Goal: Communication & Community: Answer question/provide support

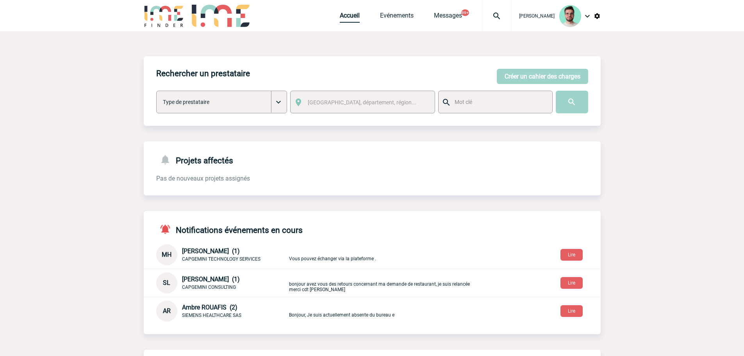
click at [349, 19] on link "Accueil" at bounding box center [350, 17] width 20 height 11
click at [353, 21] on link "Accueil" at bounding box center [350, 17] width 20 height 11
click at [343, 15] on link "Accueil" at bounding box center [350, 17] width 20 height 11
click at [341, 14] on link "Accueil" at bounding box center [350, 17] width 20 height 11
click at [347, 15] on link "Accueil" at bounding box center [350, 17] width 20 height 11
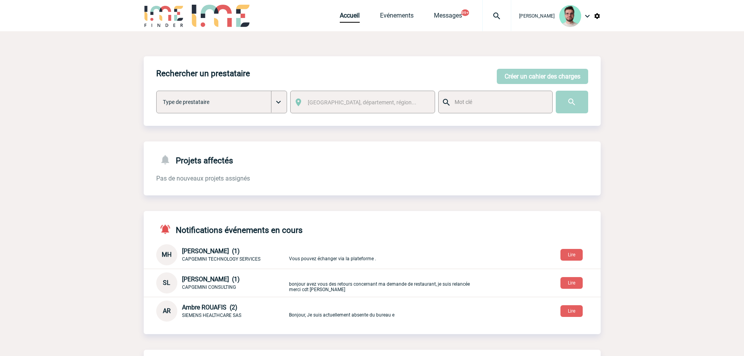
click at [485, 10] on div at bounding box center [496, 15] width 29 height 31
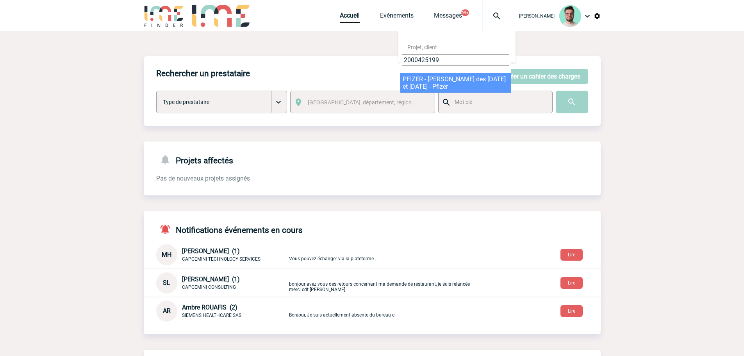
type input "2000425199"
select select "24700"
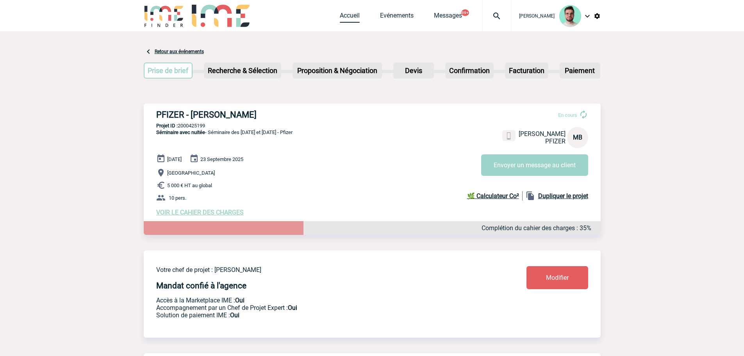
click at [343, 14] on link "Accueil" at bounding box center [350, 17] width 20 height 11
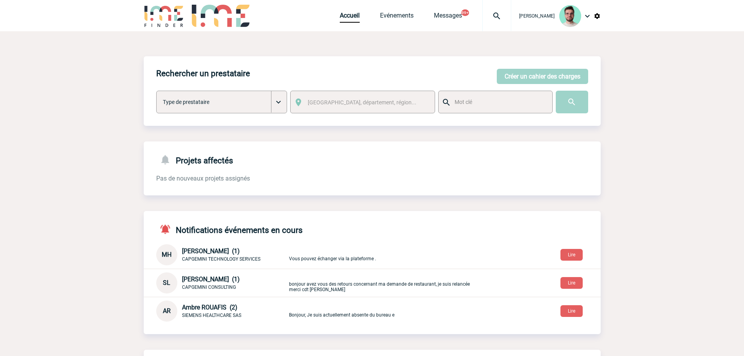
click at [482, 9] on div at bounding box center [496, 15] width 29 height 31
type input "2000421311"
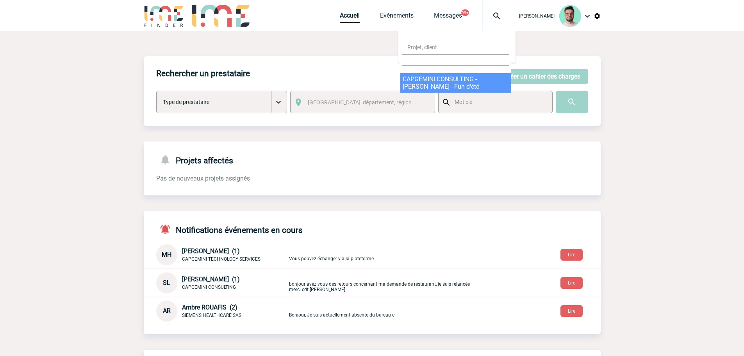
select select "20812"
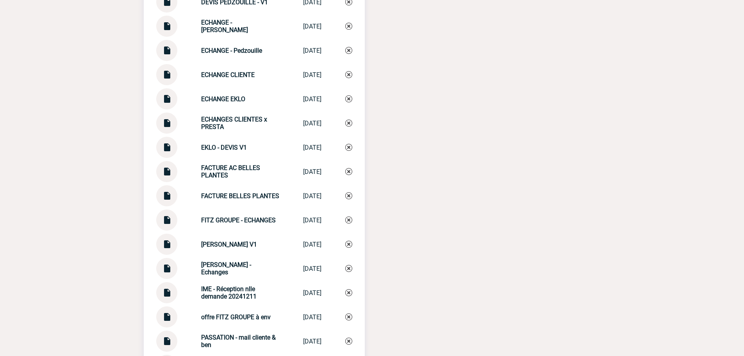
scroll to position [1637, 0]
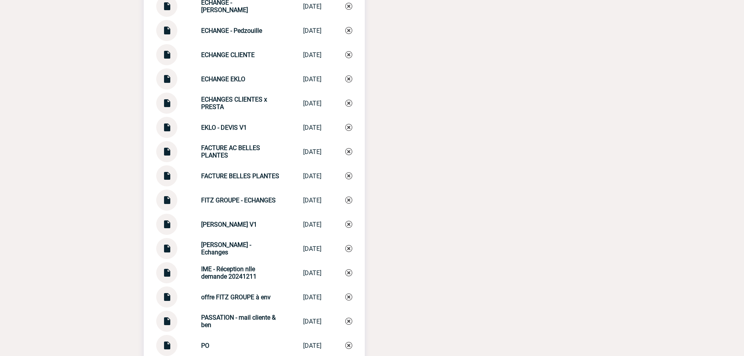
click at [167, 178] on img at bounding box center [167, 172] width 10 height 15
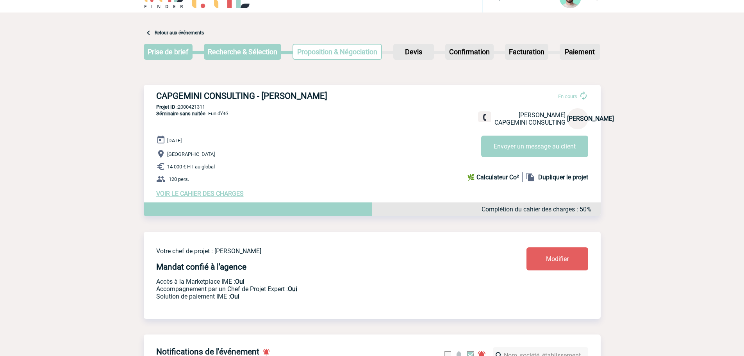
scroll to position [0, 0]
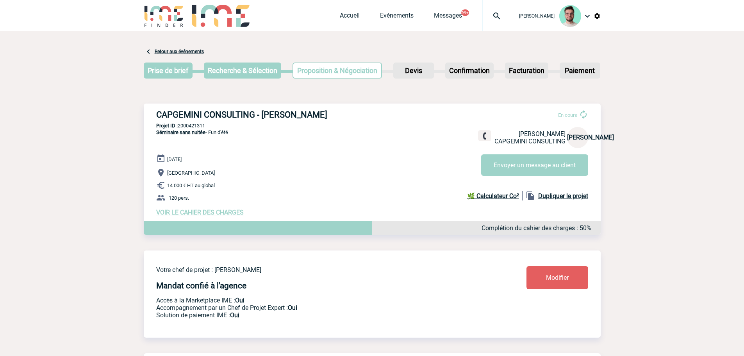
click at [195, 128] on p "Projet ID : 2000421311" at bounding box center [372, 126] width 457 height 6
copy p "2000421311"
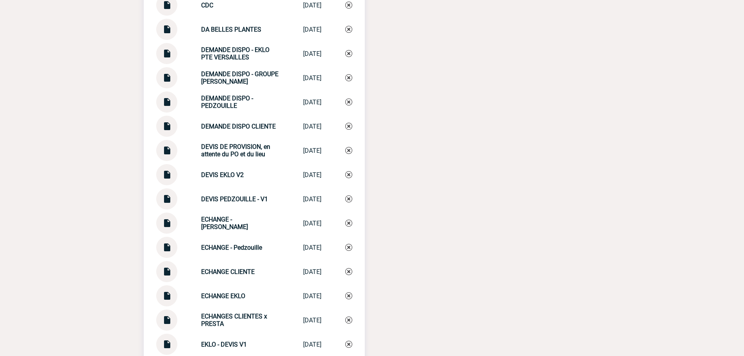
scroll to position [1774, 0]
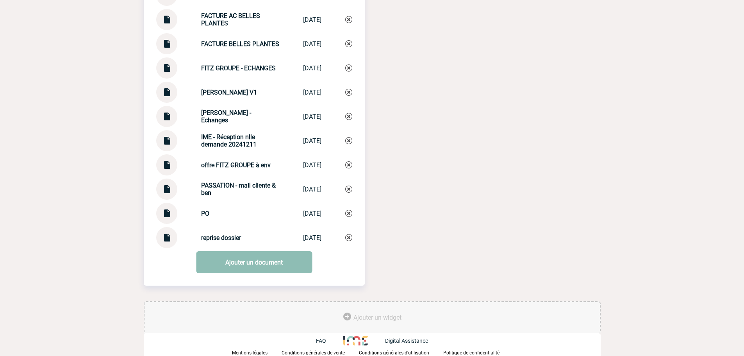
click at [197, 264] on link "Ajouter un document" at bounding box center [254, 262] width 116 height 22
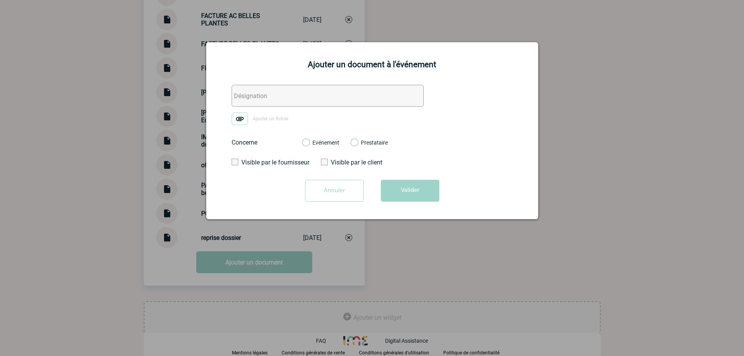
click at [288, 100] on input "text" at bounding box center [328, 96] width 192 height 22
type input "0. ECHANGES FACTU INTERNE"
click at [264, 119] on span "Ajouter un fichier" at bounding box center [271, 118] width 36 height 5
click at [0, 0] on input "Ajouter un fichier" at bounding box center [0, 0] width 0 height 0
click at [319, 148] on div "Evénement Prestataire 2100069122 - Zango Les Halles" at bounding box center [345, 142] width 98 height 20
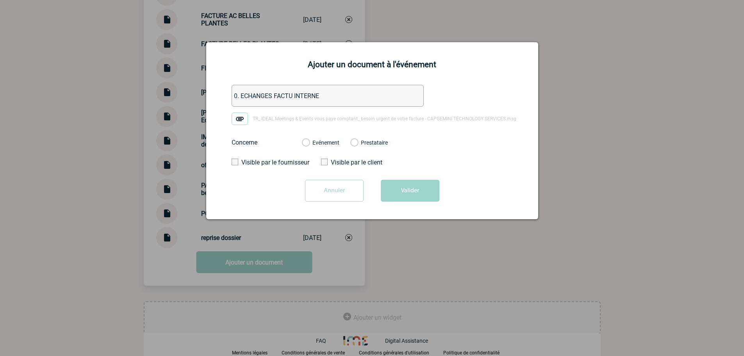
click at [309, 144] on label "Evénement" at bounding box center [305, 142] width 7 height 7
click at [0, 0] on input "Evénement" at bounding box center [0, 0] width 0 height 0
click at [400, 194] on button "Valider" at bounding box center [410, 191] width 59 height 22
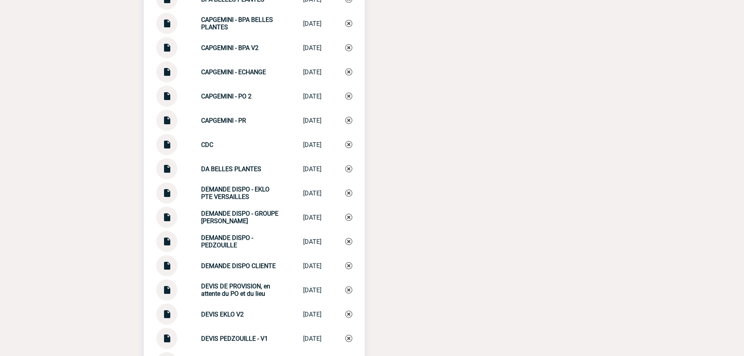
click at [411, 123] on div "Documents 0. ECHANGE FRE BELLES PLANTES 0. ECHANGE FRE ... 25/08/2025 0. ECHANG…" at bounding box center [372, 234] width 457 height 1110
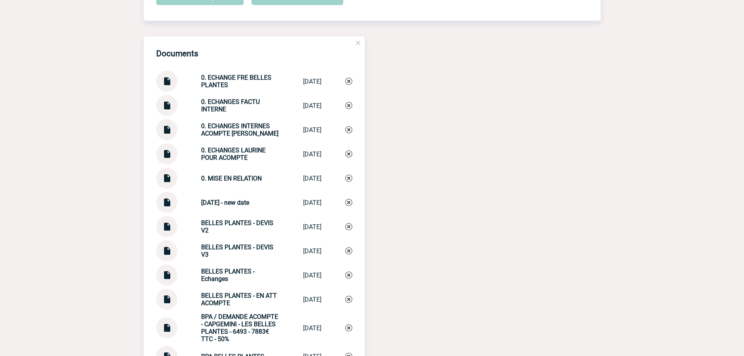
scroll to position [797, 0]
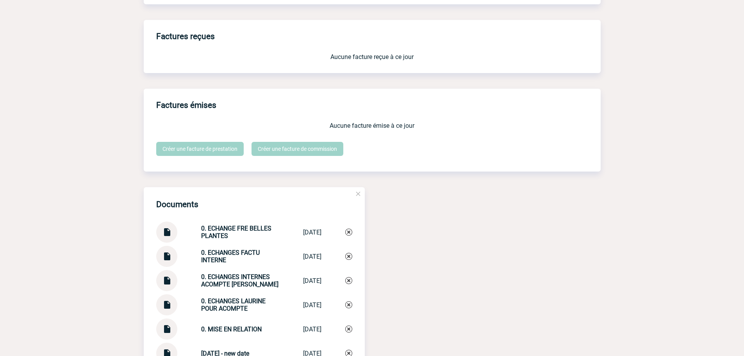
click at [212, 234] on strong "0. ECHANGE FRE BELLES PLANTES" at bounding box center [236, 232] width 70 height 15
click at [351, 236] on img at bounding box center [348, 231] width 7 height 7
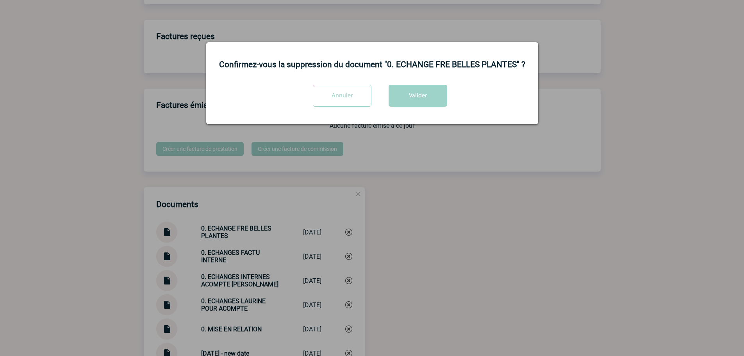
click at [403, 109] on div "Annuler Valider" at bounding box center [372, 99] width 312 height 28
click at [404, 106] on button "Valider" at bounding box center [418, 96] width 59 height 22
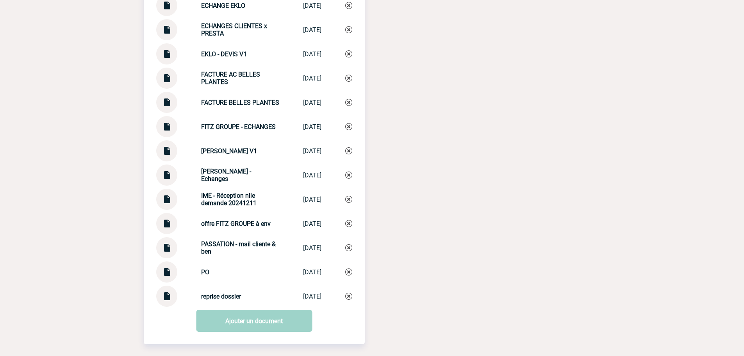
scroll to position [1774, 0]
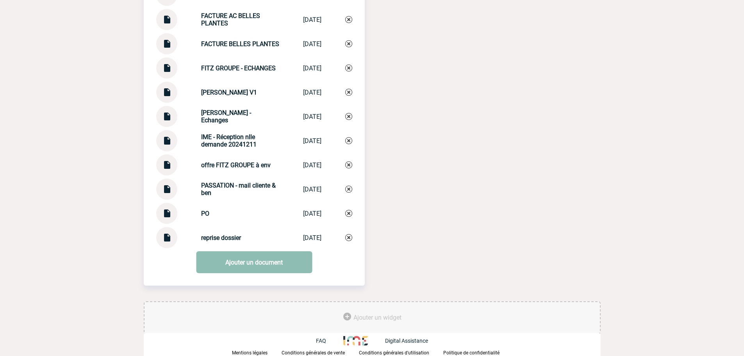
click at [238, 261] on link "Ajouter un document" at bounding box center [254, 262] width 116 height 22
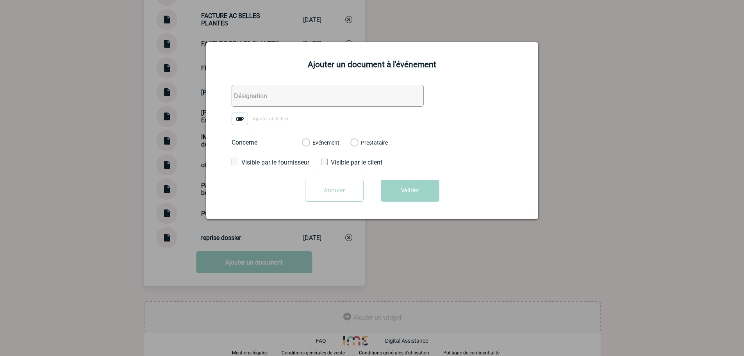
click at [277, 98] on input "text" at bounding box center [328, 96] width 192 height 22
click at [236, 122] on img at bounding box center [240, 118] width 16 height 12
click at [0, 0] on input "Ajouter un fichier" at bounding box center [0, 0] width 0 height 0
click at [280, 101] on input "v" at bounding box center [328, 96] width 192 height 22
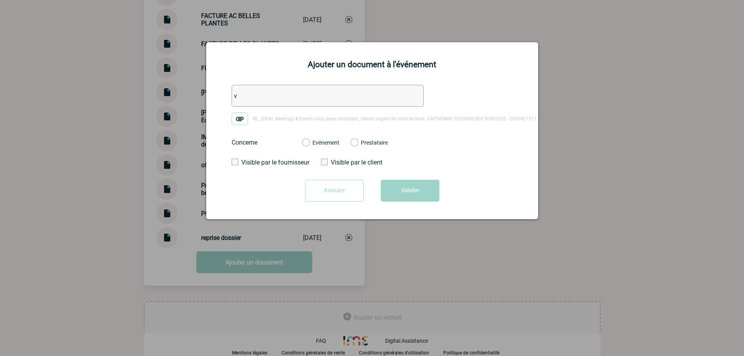
paste input "2000421311"
type input "2"
paste input "2000421311"
type input "2000421311"
click at [236, 102] on input "ECHANGES FACTU BELLES PLANTES" at bounding box center [328, 96] width 192 height 22
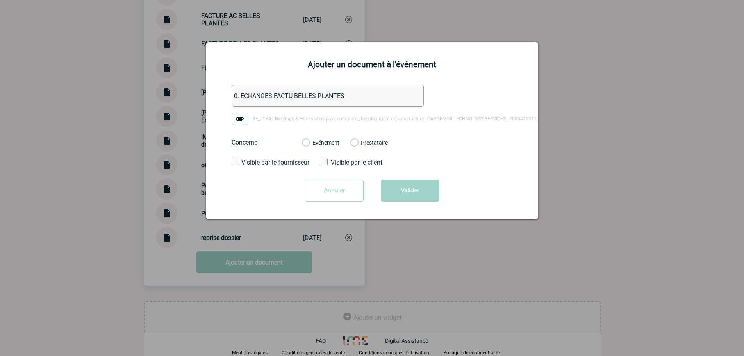
type input "0. ECHANGES FACTU BELLES PLANTES"
click at [305, 141] on label "Evénement" at bounding box center [305, 142] width 7 height 7
click at [0, 0] on input "Evénement" at bounding box center [0, 0] width 0 height 0
click at [421, 196] on button "Valider" at bounding box center [410, 191] width 59 height 22
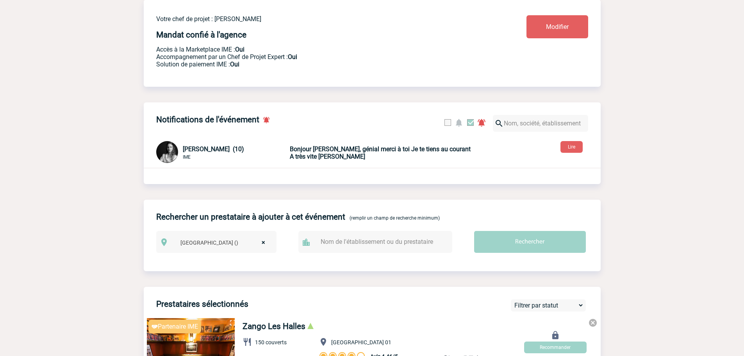
scroll to position [0, 0]
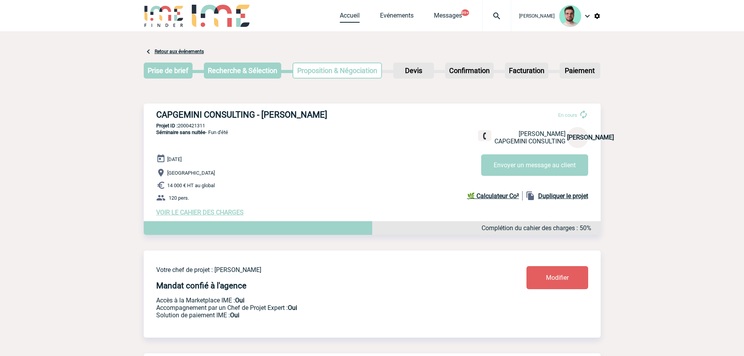
click at [346, 20] on link "Accueil" at bounding box center [350, 17] width 20 height 11
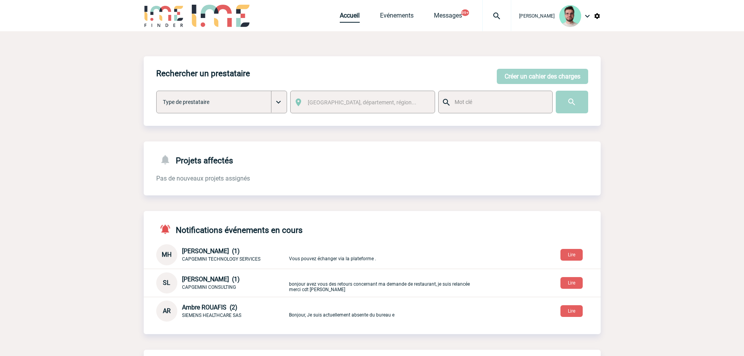
click at [343, 12] on link "Accueil" at bounding box center [350, 17] width 20 height 11
click at [490, 18] on img at bounding box center [497, 15] width 28 height 9
type input "2000424910"
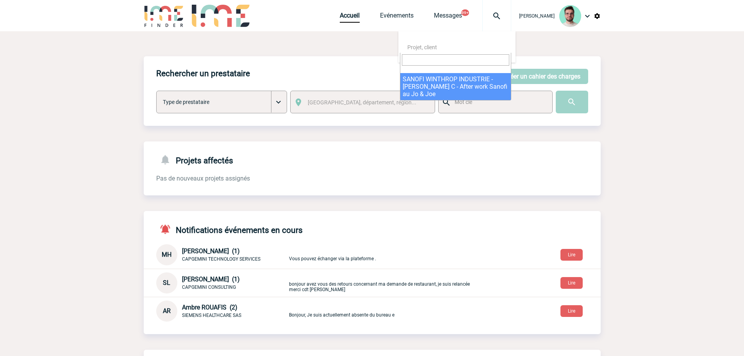
select select "24411"
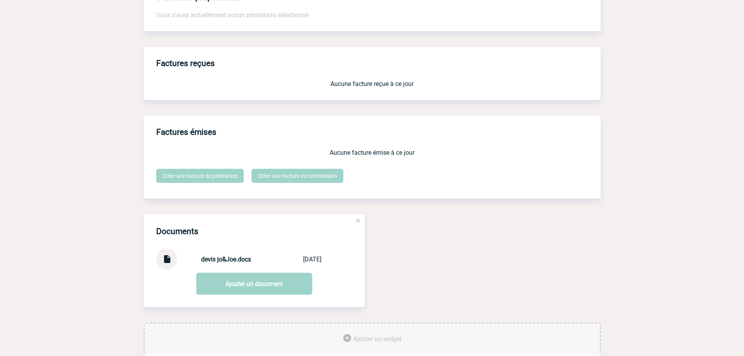
scroll to position [595, 0]
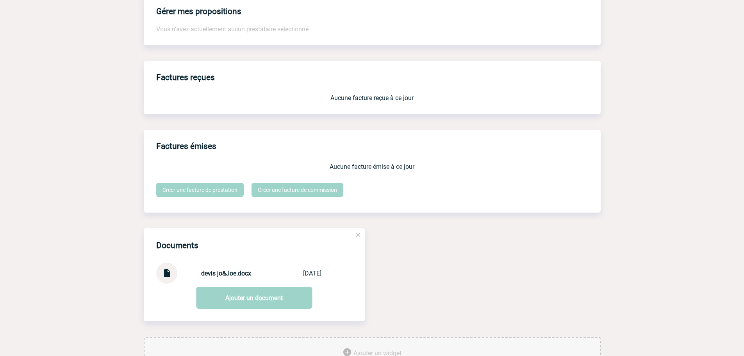
click at [166, 279] on link at bounding box center [167, 275] width 10 height 7
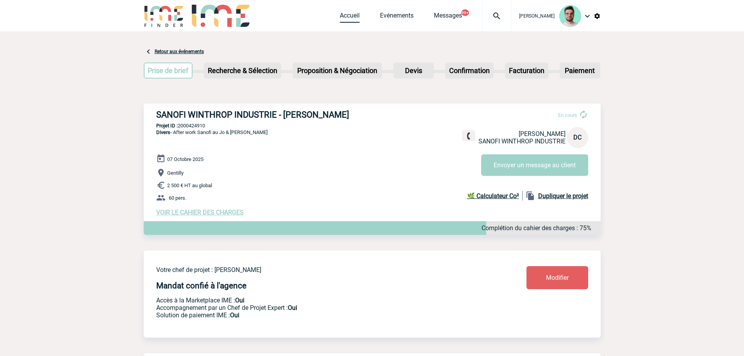
click at [350, 18] on link "Accueil" at bounding box center [350, 17] width 20 height 11
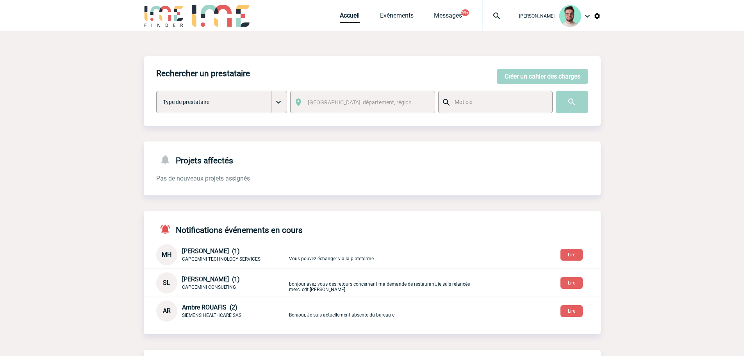
click at [50, 173] on body "[PERSON_NAME] Accueil Evénements 99+" at bounding box center [372, 268] width 744 height 537
click at [498, 13] on img at bounding box center [497, 15] width 28 height 9
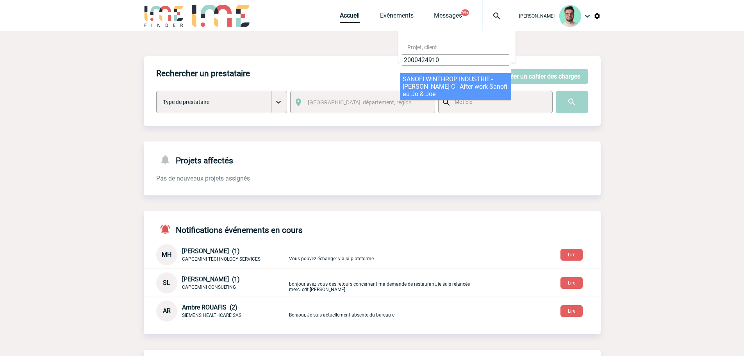
type input "2000424910"
select select "24411"
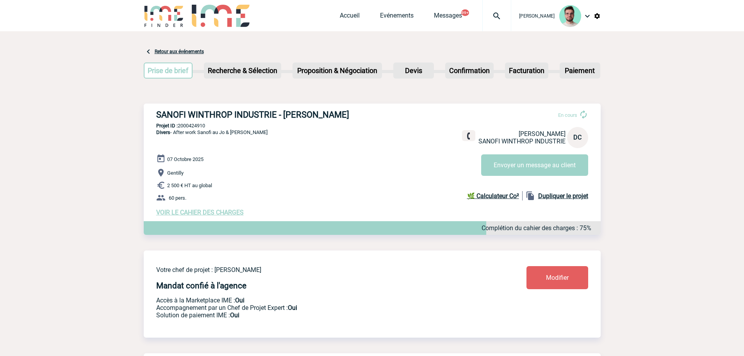
click at [199, 125] on p "Projet ID : 2000424910" at bounding box center [372, 126] width 457 height 6
copy p "2000424910"
click at [191, 127] on p "Projet ID : 2000424910" at bounding box center [372, 126] width 457 height 6
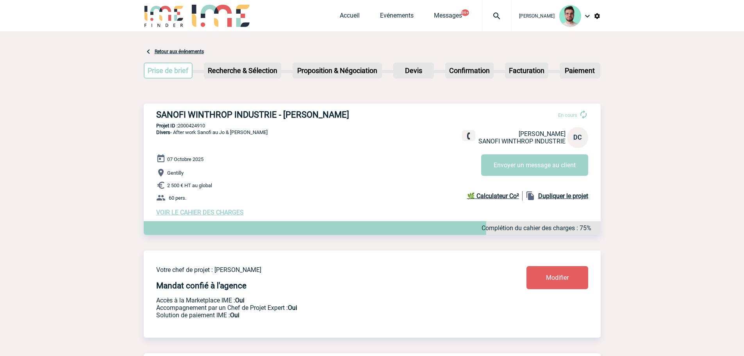
click at [185, 126] on p "Projet ID : 2000424910" at bounding box center [372, 126] width 457 height 6
click at [389, 12] on link "Evénements" at bounding box center [397, 17] width 34 height 11
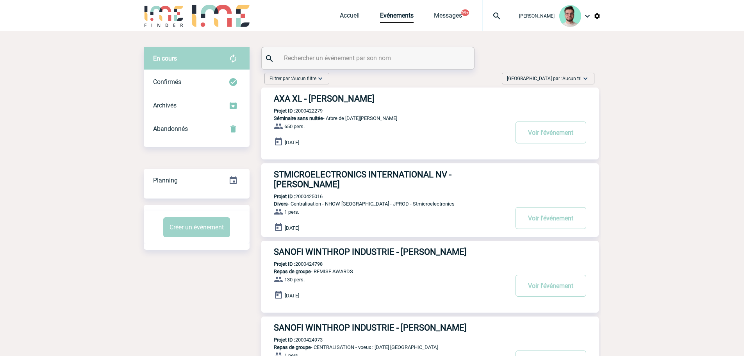
click at [373, 59] on input "text" at bounding box center [369, 57] width 174 height 11
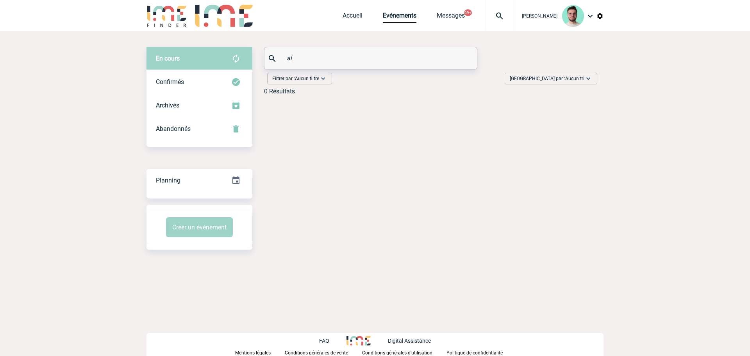
type input "a"
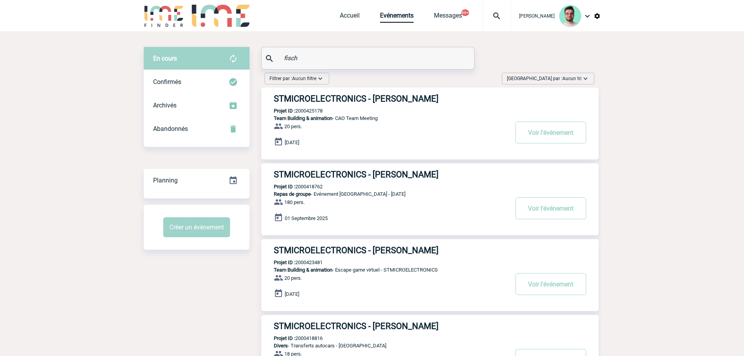
type input "fisch"
click at [318, 189] on p "Projet ID : 2000418762" at bounding box center [291, 187] width 61 height 6
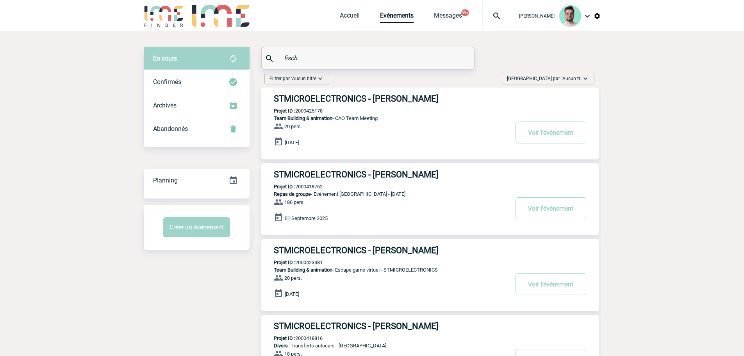
copy p "2000418762"
click at [341, 178] on h3 "STMICROELECTRONICS - [PERSON_NAME]" at bounding box center [391, 175] width 234 height 10
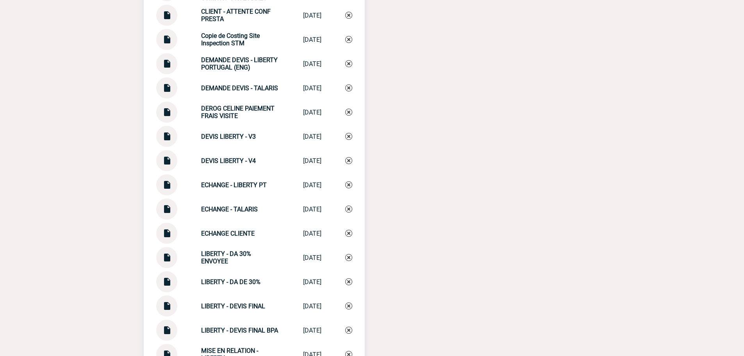
scroll to position [952, 0]
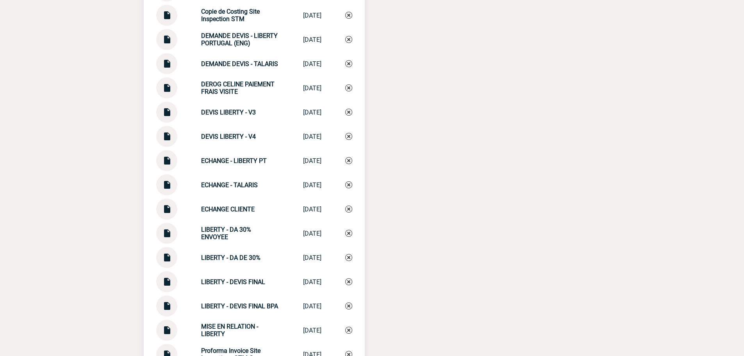
click at [165, 139] on img at bounding box center [167, 133] width 10 height 15
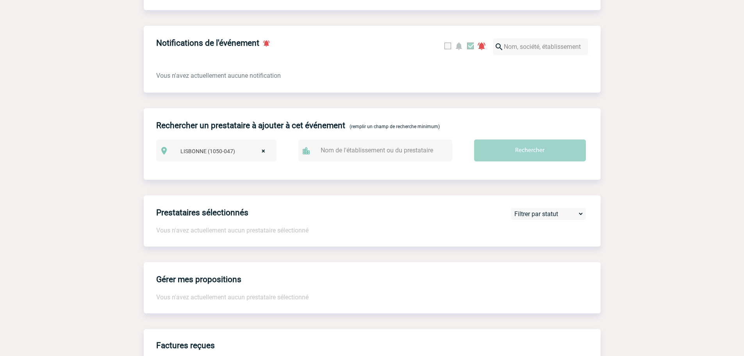
scroll to position [0, 0]
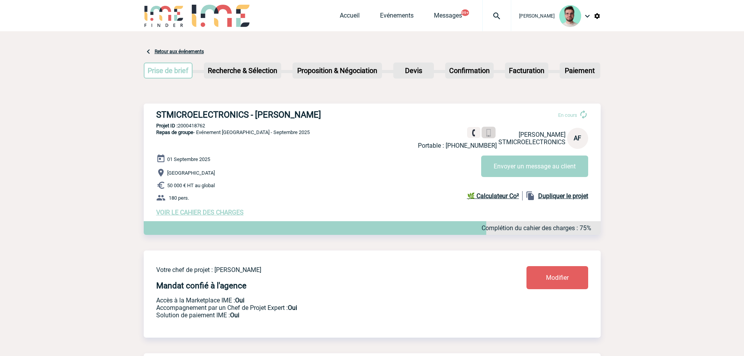
click at [489, 133] on img at bounding box center [488, 132] width 7 height 7
click at [391, 20] on link "Evénements" at bounding box center [397, 17] width 34 height 11
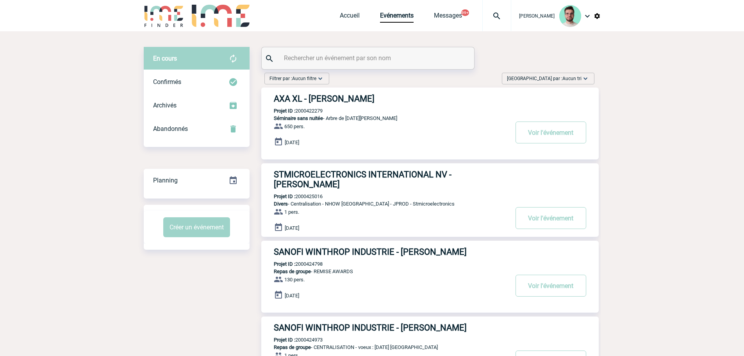
click at [331, 63] on input "text" at bounding box center [369, 57] width 174 height 11
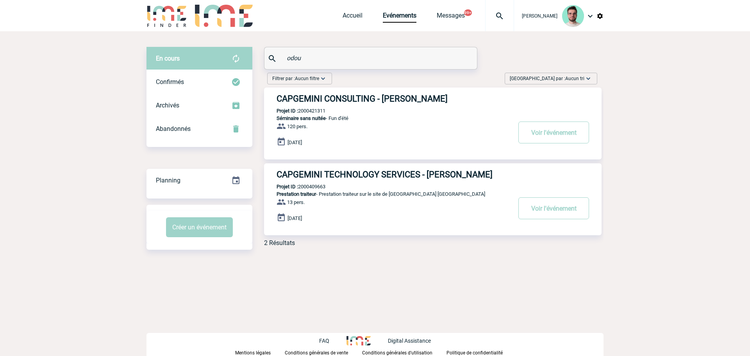
type input "odou"
click at [319, 109] on p "Projet ID : 2000421311" at bounding box center [294, 111] width 61 height 6
click at [318, 111] on p "Projet ID : 2000421311" at bounding box center [294, 111] width 61 height 6
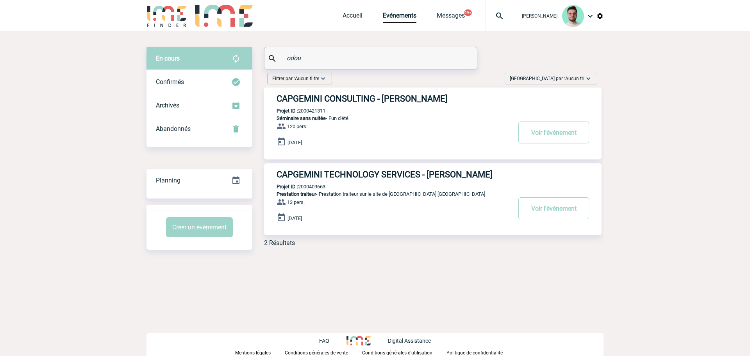
copy p "2000421311"
click at [348, 12] on link "Accueil" at bounding box center [353, 17] width 20 height 11
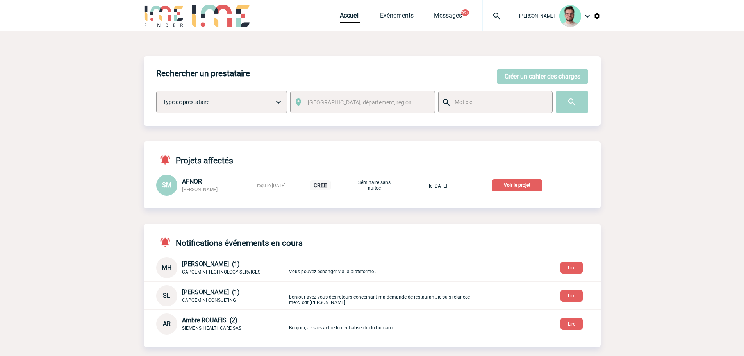
click at [485, 17] on img at bounding box center [497, 15] width 28 height 9
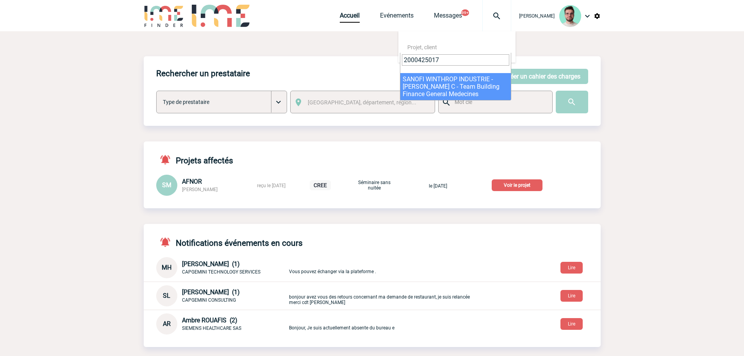
type input "2000425017"
select select "24518"
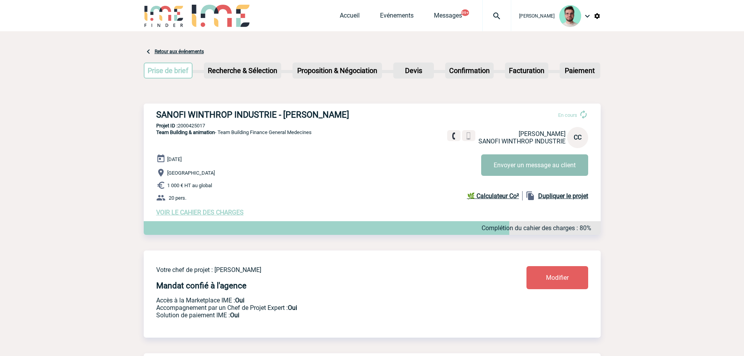
click at [518, 170] on button "Envoyer un message au client" at bounding box center [534, 164] width 107 height 21
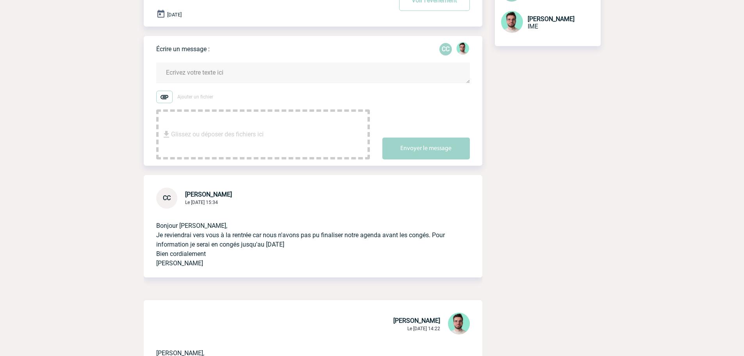
scroll to position [78, 0]
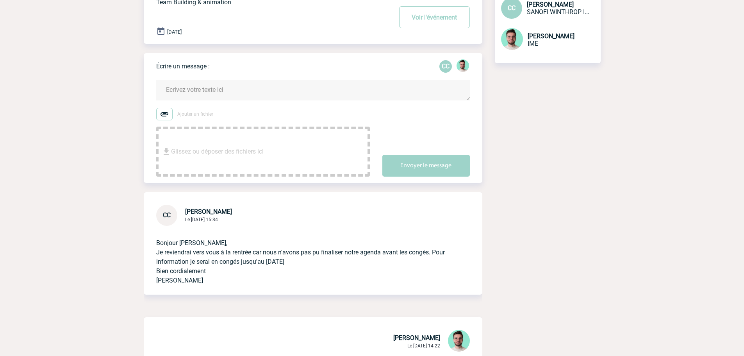
click at [273, 86] on textarea at bounding box center [313, 90] width 314 height 21
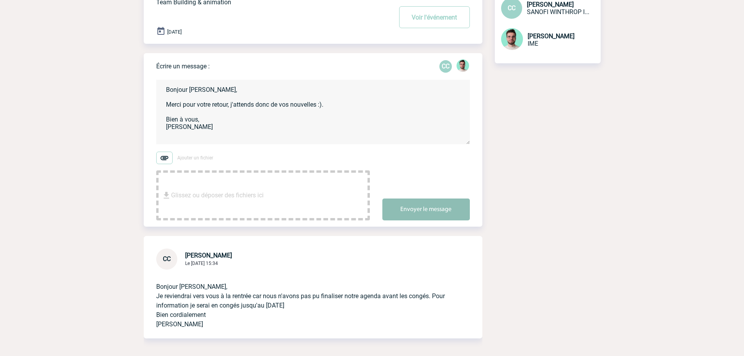
type textarea "Bonjour [PERSON_NAME], Merci pour votre retour, j'attends donc de vos nouvelles…"
click at [407, 202] on button "Envoyer le message" at bounding box center [425, 209] width 87 height 22
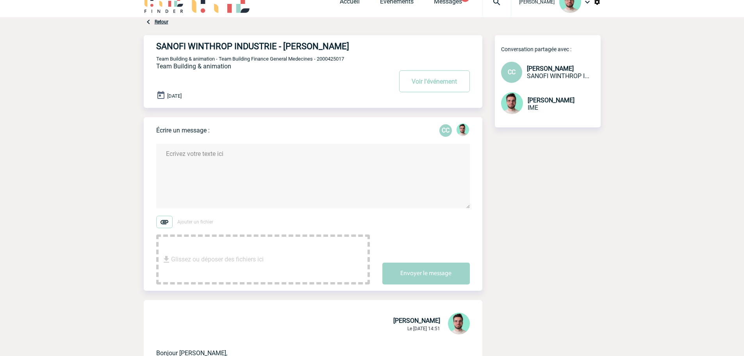
scroll to position [0, 0]
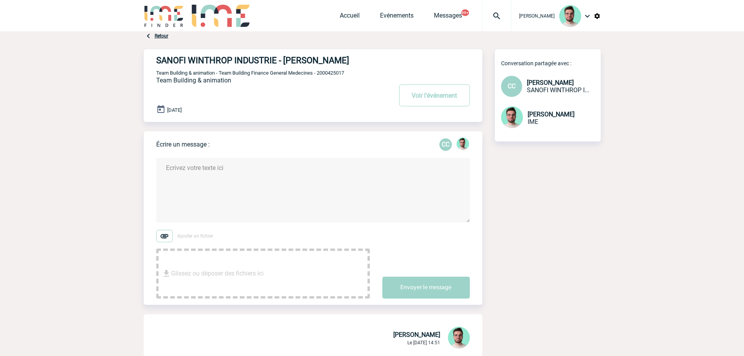
click at [334, 13] on div "Benjamin ROLAND Accueil Evénements" at bounding box center [372, 16] width 457 height 33
click at [340, 14] on link "Accueil" at bounding box center [350, 17] width 20 height 11
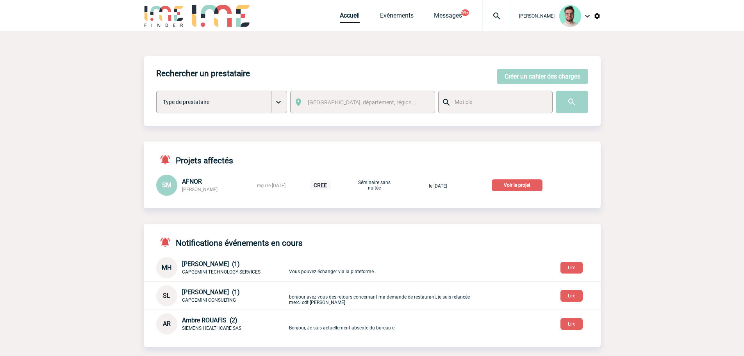
click at [515, 184] on p "Voir le projet" at bounding box center [517, 185] width 51 height 12
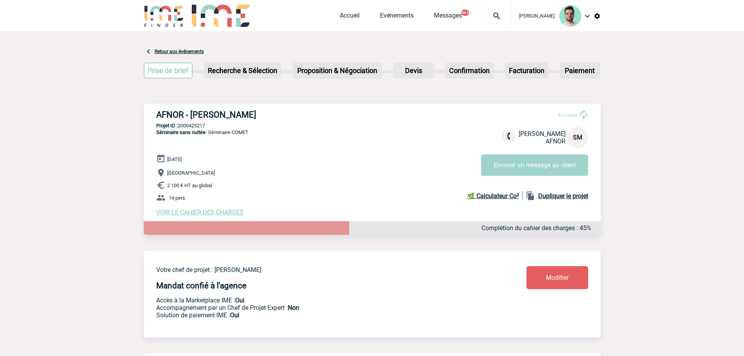
click at [190, 113] on h3 "AFNOR - [PERSON_NAME]" at bounding box center [273, 115] width 234 height 10
click at [190, 113] on h3 "AFNOR - Sylvia MARCET" at bounding box center [273, 115] width 234 height 10
copy div "AFNOR - Sylvia MARCET"
click at [178, 128] on p "Projet ID : 2000425217" at bounding box center [372, 126] width 457 height 6
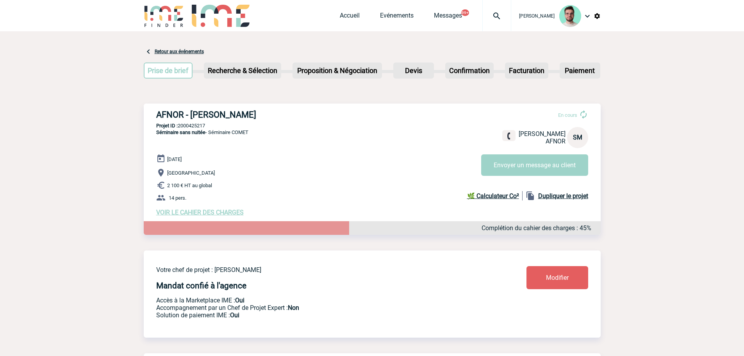
click at [188, 125] on p "Projet ID : 2000425217" at bounding box center [372, 126] width 457 height 6
copy p "2000425217"
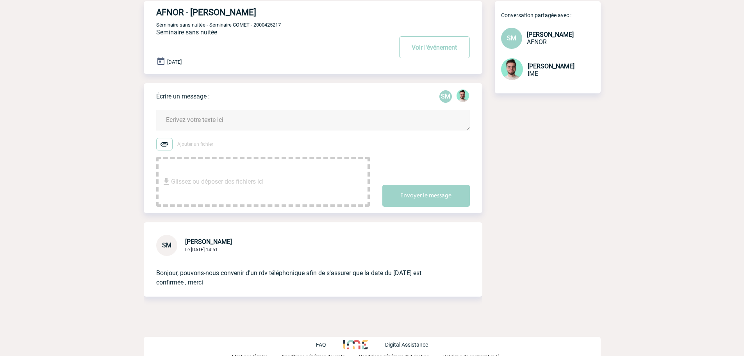
scroll to position [53, 0]
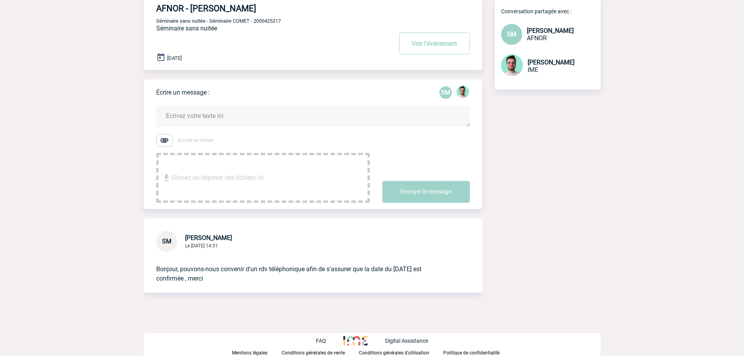
click at [235, 109] on textarea at bounding box center [313, 116] width 314 height 21
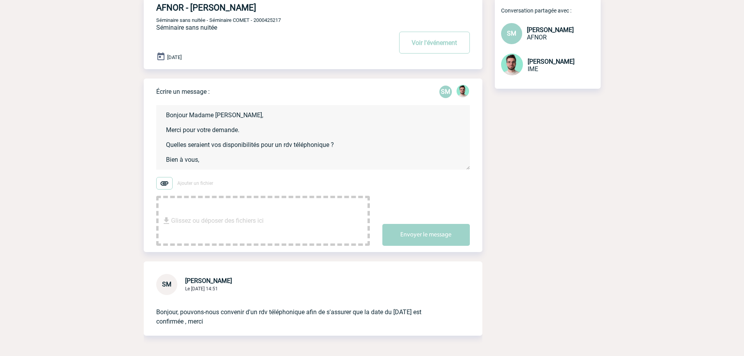
scroll to position [2, 0]
type textarea "Bonjour Madame [PERSON_NAME], Merci pour votre demande. Quelles seraient vos di…"
click at [427, 227] on button "Envoyer le message" at bounding box center [425, 235] width 87 height 22
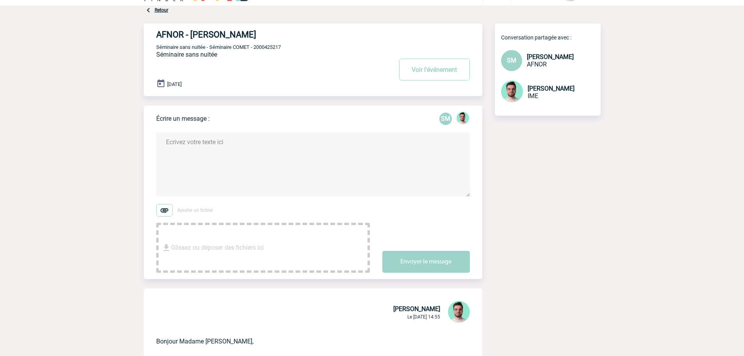
scroll to position [0, 0]
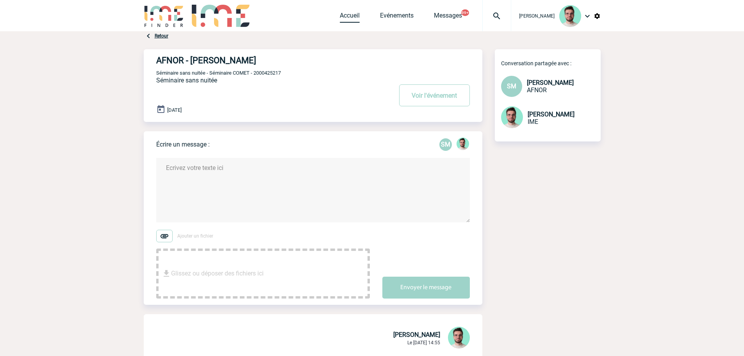
click at [344, 18] on link "Accueil" at bounding box center [350, 17] width 20 height 11
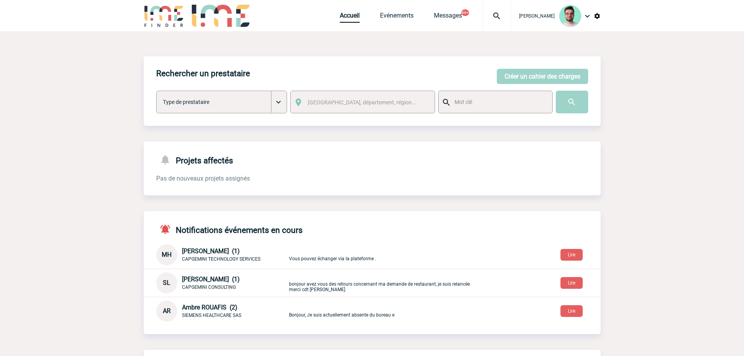
click at [499, 21] on div at bounding box center [496, 15] width 29 height 31
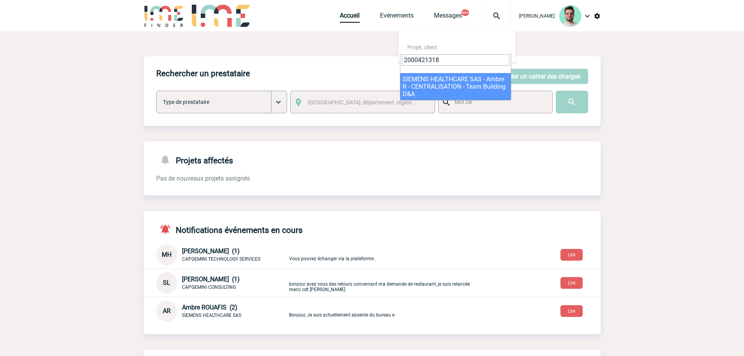
type input "2000421318"
select select "20819"
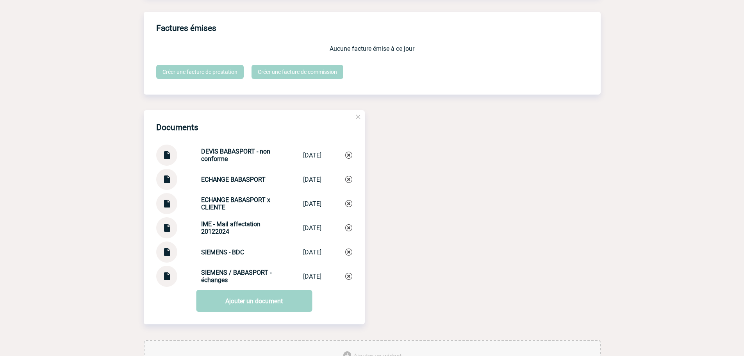
scroll to position [762, 0]
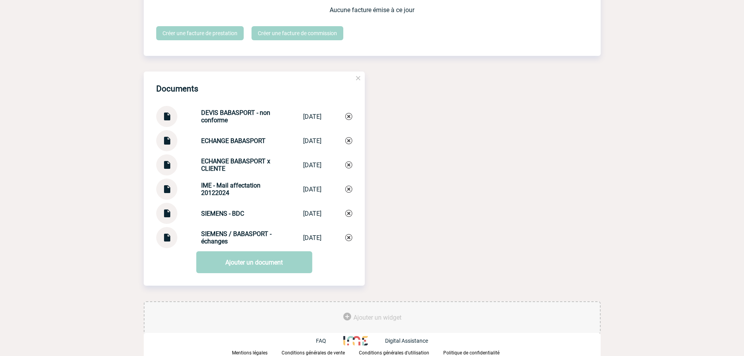
click at [168, 141] on img at bounding box center [167, 137] width 10 height 15
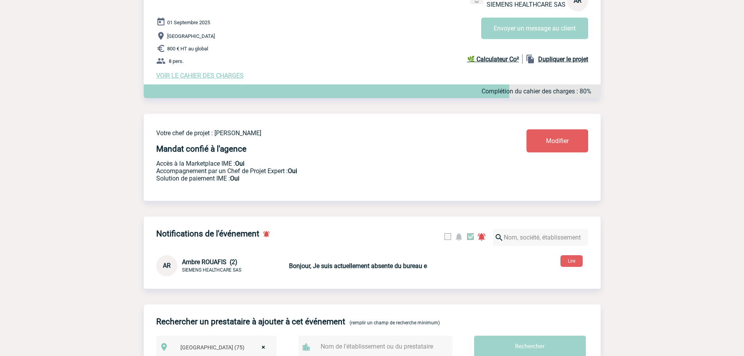
scroll to position [0, 0]
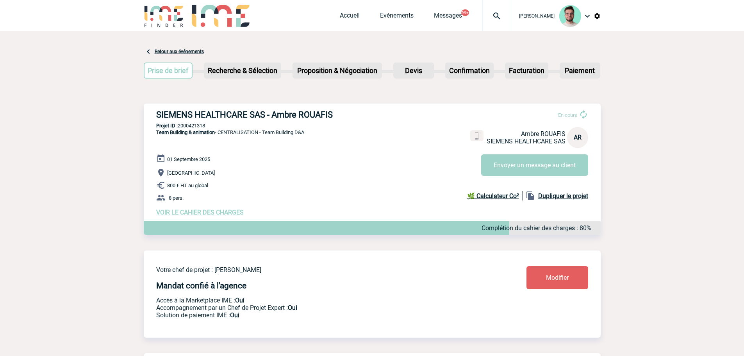
click at [186, 214] on span "VOIR LE CAHIER DES CHARGES" at bounding box center [199, 212] width 87 height 7
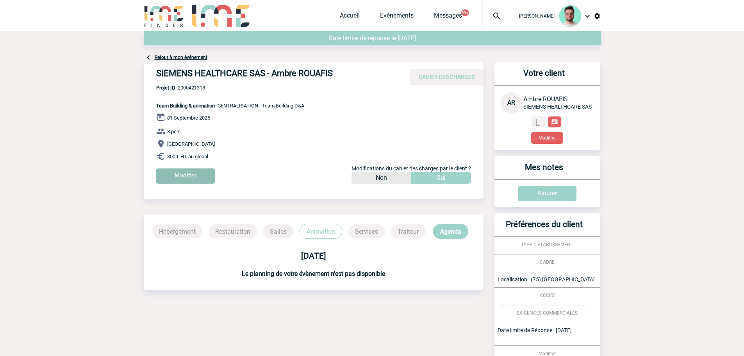
click at [187, 176] on input "Modifier" at bounding box center [185, 175] width 59 height 15
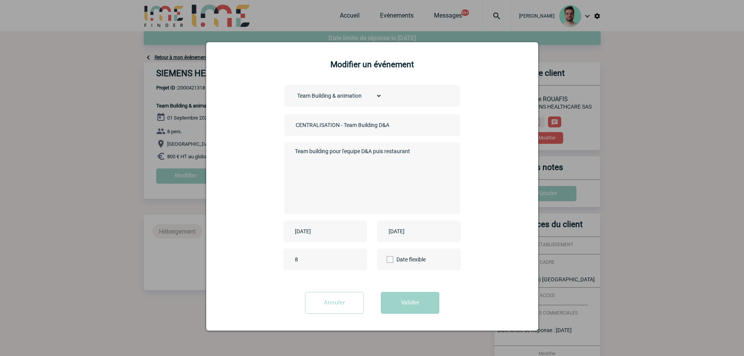
click at [323, 230] on input "2025-09-01" at bounding box center [320, 231] width 54 height 10
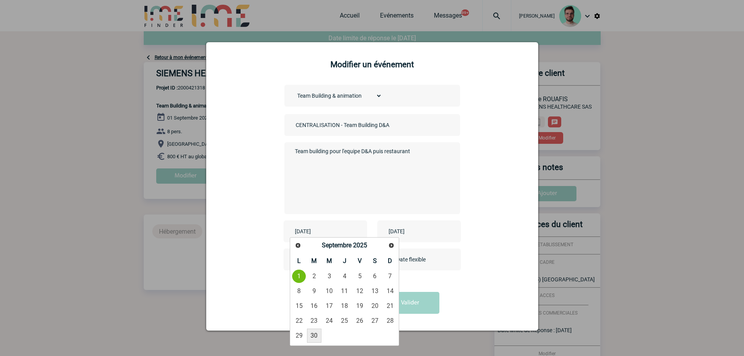
click at [316, 332] on link "30" at bounding box center [314, 335] width 14 height 14
type input "2025-09-30"
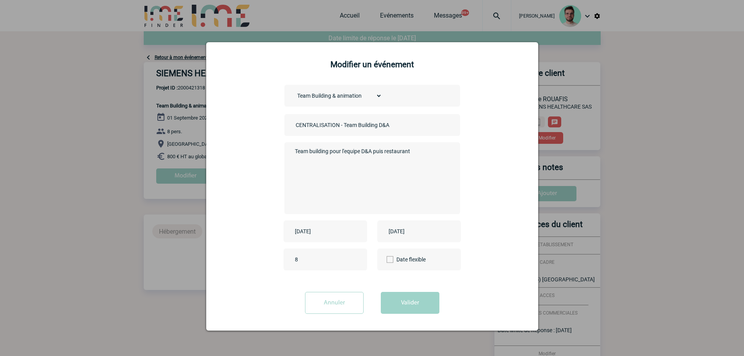
click at [396, 239] on div "2025-09-01" at bounding box center [419, 231] width 84 height 22
click at [400, 230] on input "2025-09-01" at bounding box center [414, 231] width 54 height 10
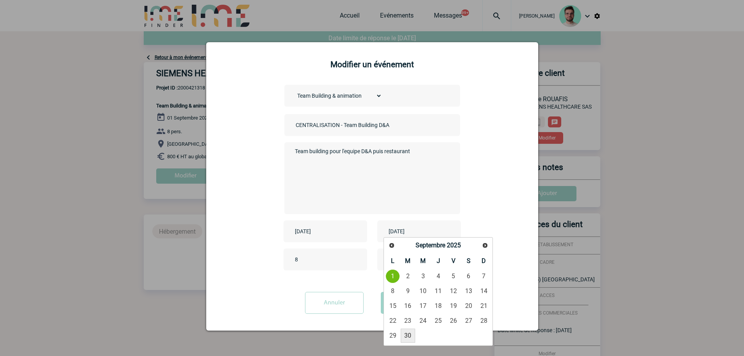
click at [410, 334] on link "30" at bounding box center [408, 335] width 14 height 14
type input "2025-09-30"
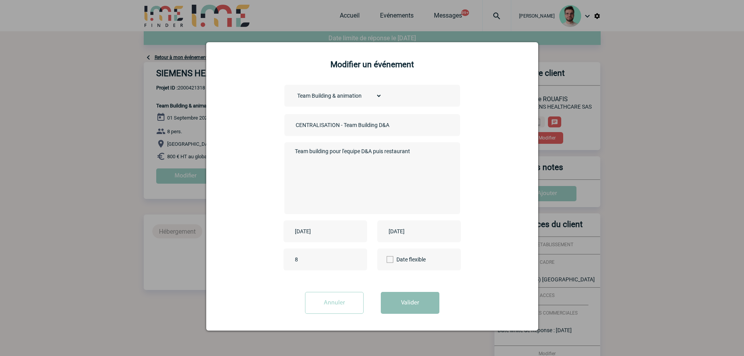
click at [400, 306] on button "Valider" at bounding box center [410, 303] width 59 height 22
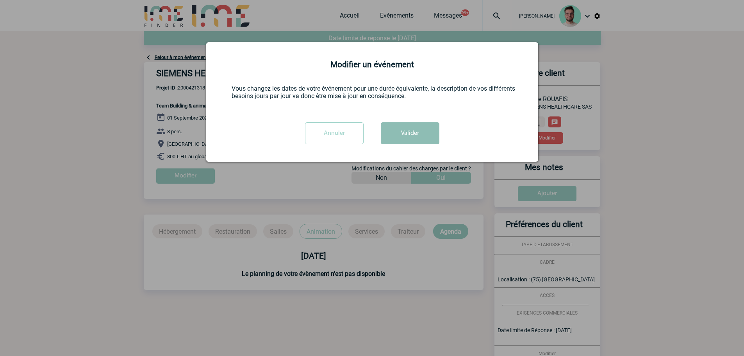
click at [427, 144] on button "Valider" at bounding box center [410, 133] width 59 height 22
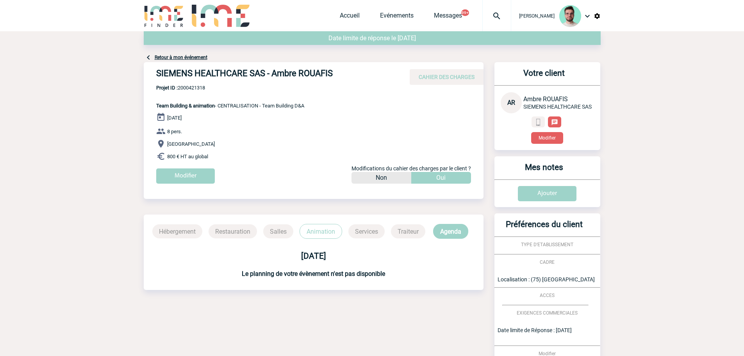
click at [346, 24] on div "Accueil Evénements Messages 99+ Projet, client Projet, client" at bounding box center [425, 15] width 171 height 31
click at [344, 17] on link "Accueil" at bounding box center [350, 17] width 20 height 11
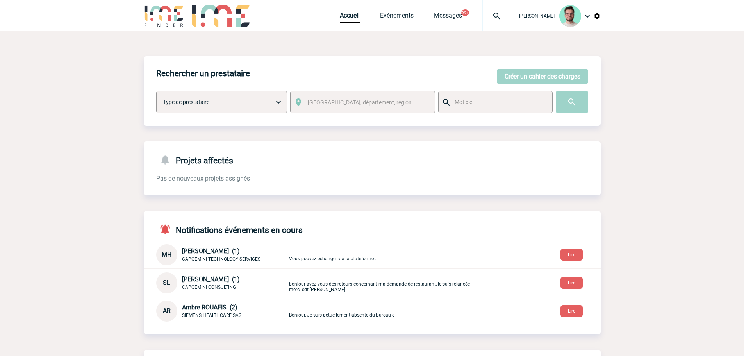
drag, startPoint x: 361, startPoint y: 14, endPoint x: 356, endPoint y: 14, distance: 4.7
click at [361, 14] on span "Accueil" at bounding box center [360, 15] width 40 height 7
click at [352, 14] on link "Accueil" at bounding box center [350, 17] width 20 height 11
click at [344, 13] on link "Accueil" at bounding box center [350, 17] width 20 height 11
click at [489, 16] on img at bounding box center [497, 15] width 28 height 9
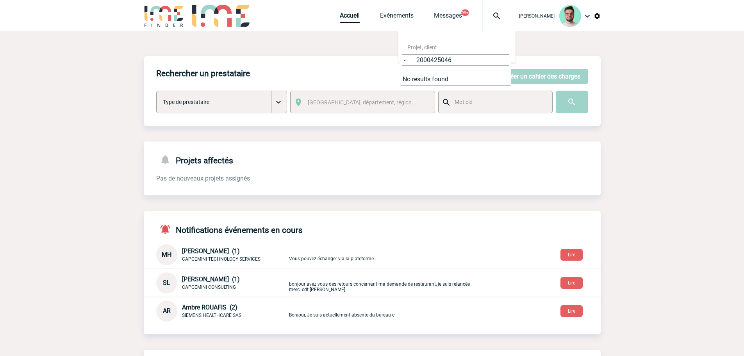
drag, startPoint x: 416, startPoint y: 61, endPoint x: 382, endPoint y: 55, distance: 35.1
click at [382, 55] on body "[PERSON_NAME] Accueil Evénements 99+" at bounding box center [372, 268] width 744 height 537
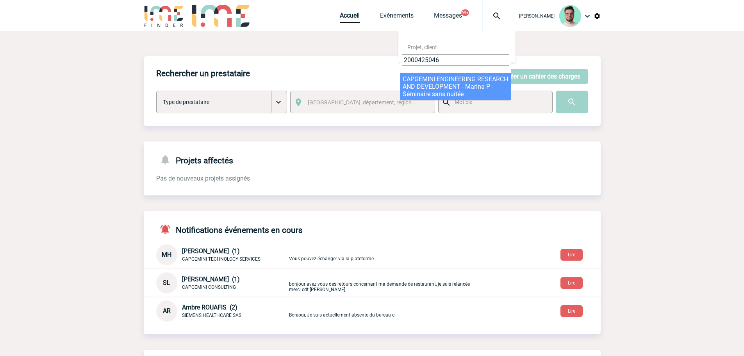
type input "2000425046"
select select "24547"
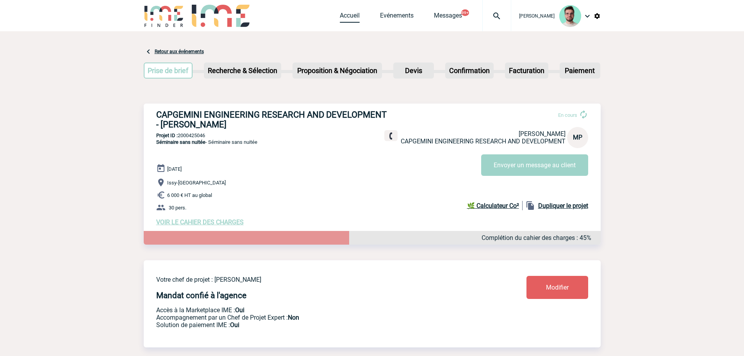
click at [341, 18] on link "Accueil" at bounding box center [350, 17] width 20 height 11
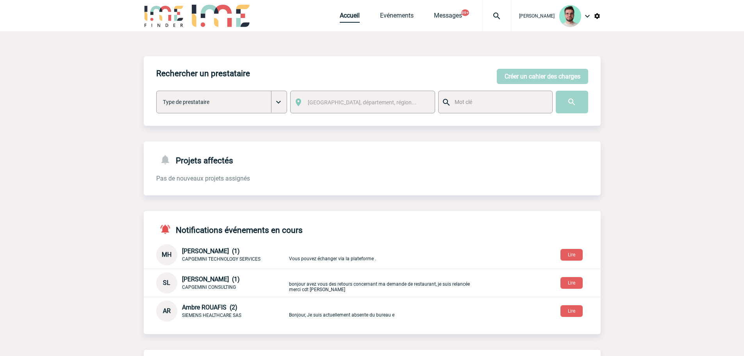
click at [346, 17] on link "Accueil" at bounding box center [350, 17] width 20 height 11
click at [389, 16] on link "Evénements" at bounding box center [397, 17] width 34 height 11
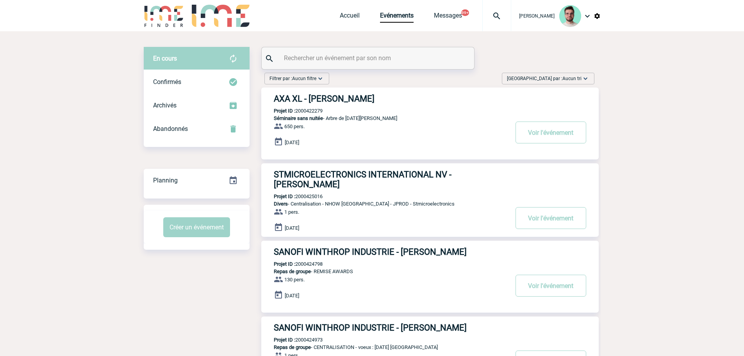
click at [312, 59] on input "text" at bounding box center [369, 57] width 174 height 11
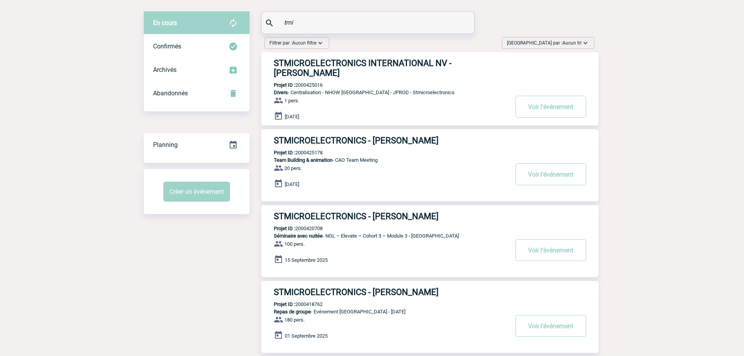
scroll to position [78, 0]
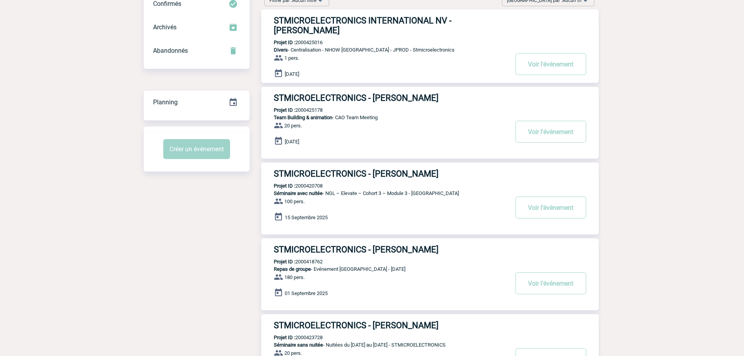
type input "tmi"
click at [313, 264] on p "Projet ID : 2000418762" at bounding box center [291, 262] width 61 height 6
click at [312, 267] on div "STMICROELECTRONICS - Aline FISCHER Projet ID : 2000418762 Repas de groupe - Evé…" at bounding box center [429, 274] width 337 height 72
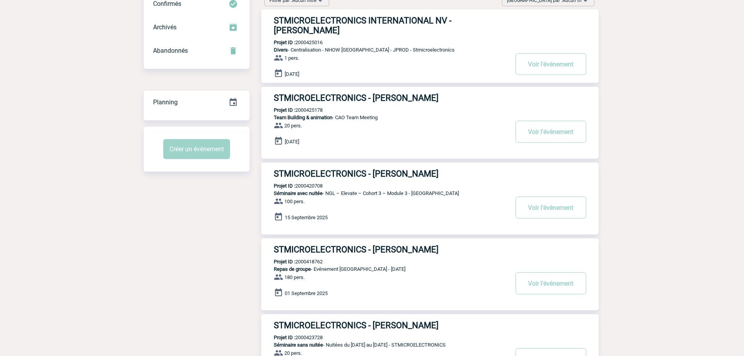
click at [314, 261] on div "STMICROELECTRONICS - Aline FISCHER Projet ID : 2000418762 Repas de groupe - Evé…" at bounding box center [429, 274] width 337 height 72
click at [314, 263] on p "Projet ID : 2000418762" at bounding box center [291, 262] width 61 height 6
copy p "2000418762"
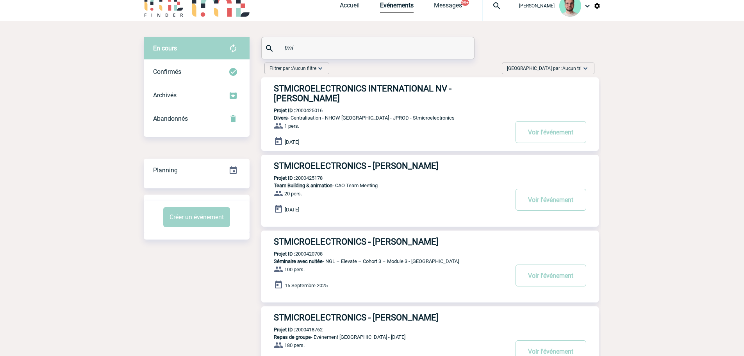
scroll to position [0, 0]
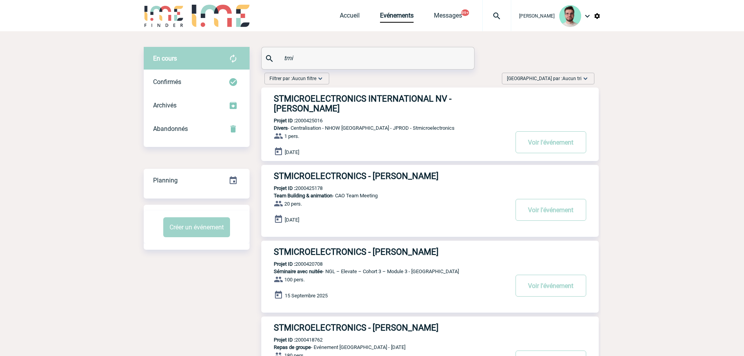
click at [348, 24] on div "Accueil Evénements Messages 99+ Projet, client Projet, client" at bounding box center [425, 15] width 171 height 31
click at [346, 15] on link "Accueil" at bounding box center [350, 17] width 20 height 11
